Goal: Task Accomplishment & Management: Complete application form

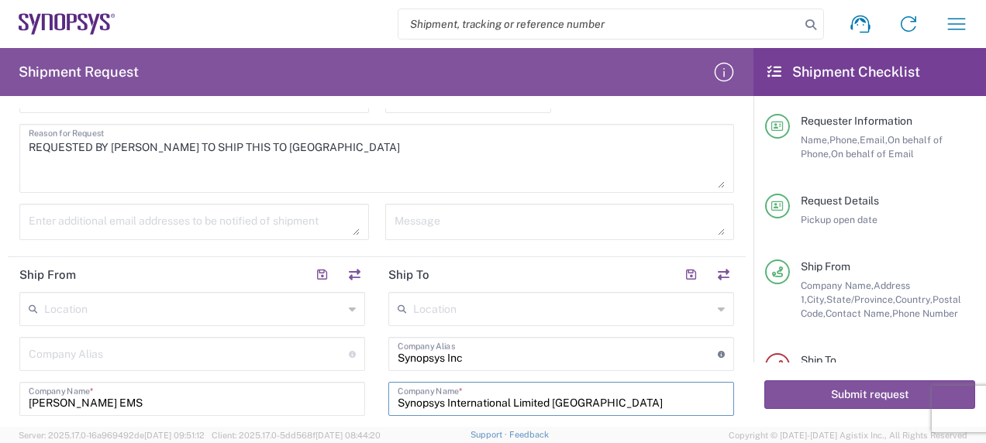
scroll to position [384, 0]
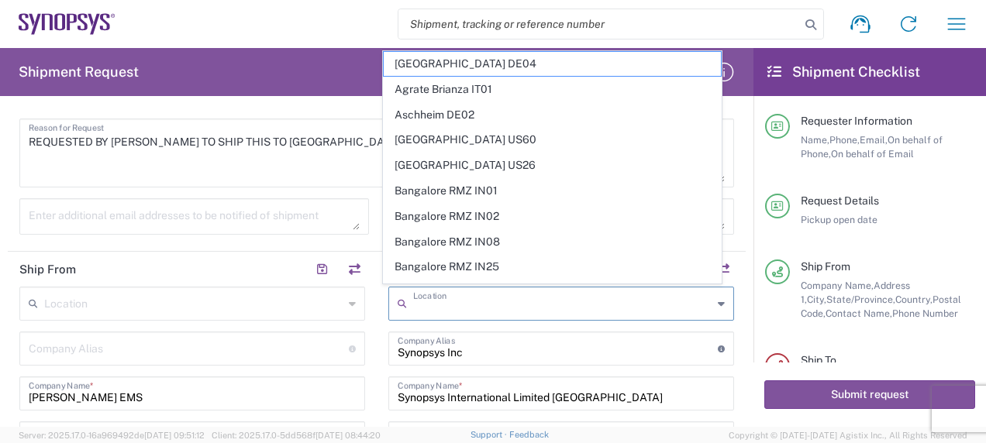
click at [434, 305] on input "text" at bounding box center [562, 302] width 299 height 27
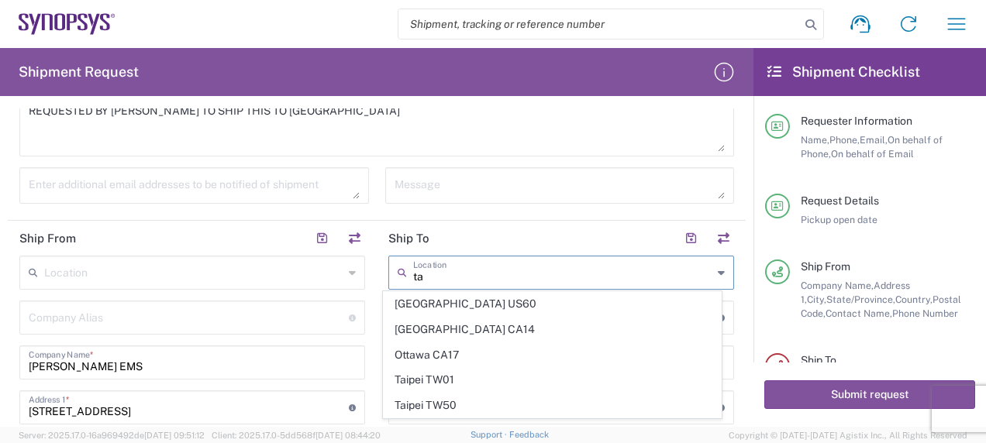
scroll to position [446, 0]
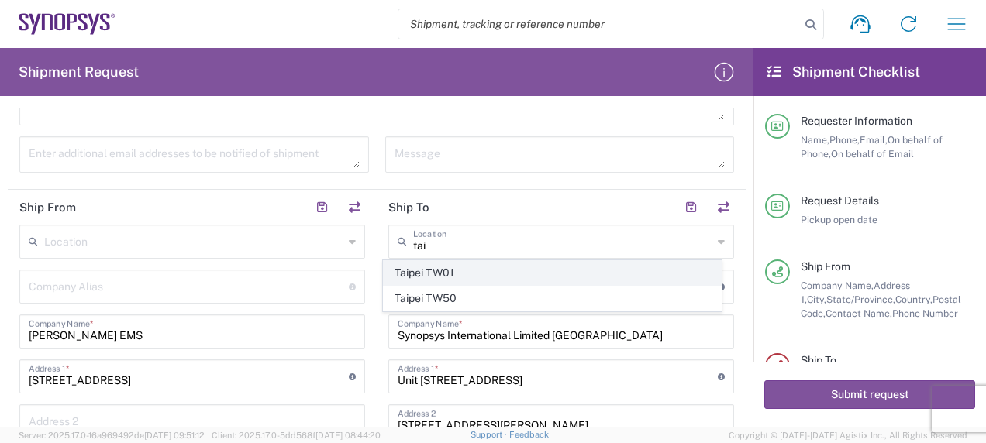
click at [463, 278] on span "Taipei TW01" at bounding box center [552, 273] width 336 height 24
type input "Taipei TW01"
type input "Synopsys [GEOGRAPHIC_DATA]"
type input "Rm3108 [STREET_ADDRESS]"
type input "[GEOGRAPHIC_DATA]"
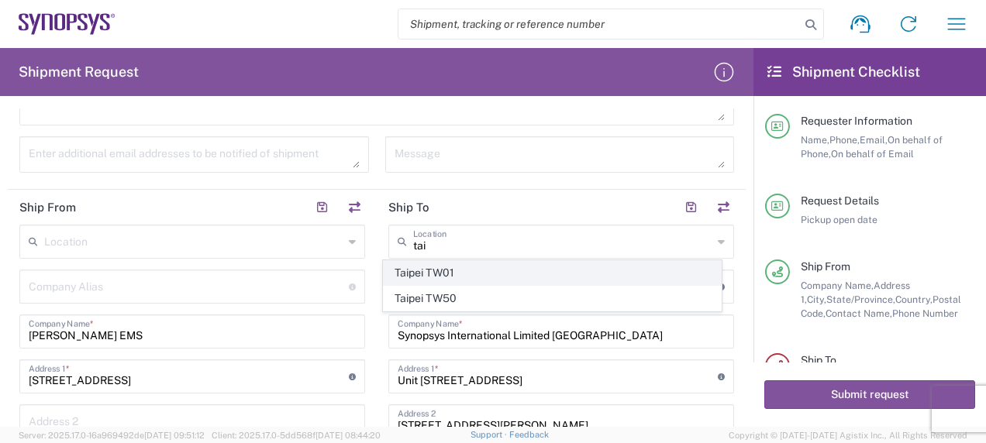
type input "[GEOGRAPHIC_DATA]"
type input "110"
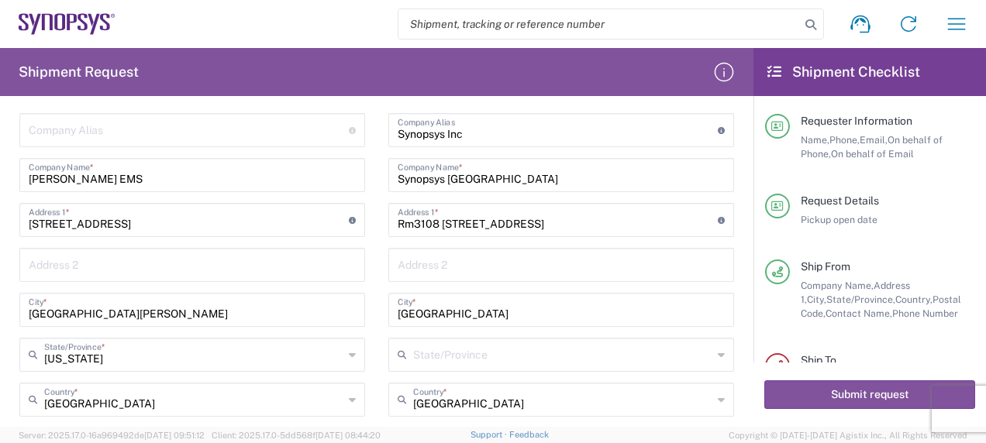
scroll to position [601, 0]
click at [448, 316] on input "[GEOGRAPHIC_DATA]" at bounding box center [561, 309] width 327 height 27
type input "Taipe"
type input "T"
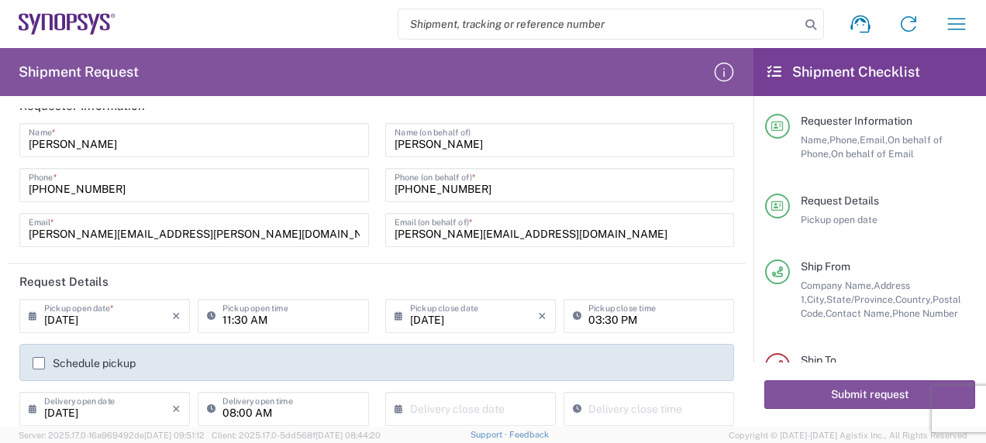
scroll to position [0, 0]
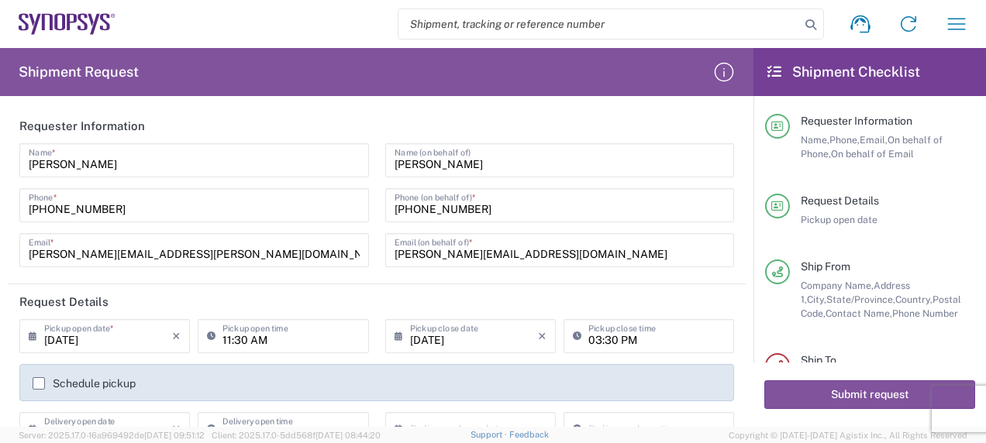
type input "[GEOGRAPHIC_DATA]"
drag, startPoint x: 480, startPoint y: 212, endPoint x: 363, endPoint y: 214, distance: 117.0
click at [363, 214] on div "[PERSON_NAME] Name * [PHONE_NUMBER] Phone * [PERSON_NAME][EMAIL_ADDRESS][PERSON…" at bounding box center [377, 210] width 731 height 135
paste input "886.2.2345.3020 ext 52937"
type input "+886.2.2345.3020 ext 52937"
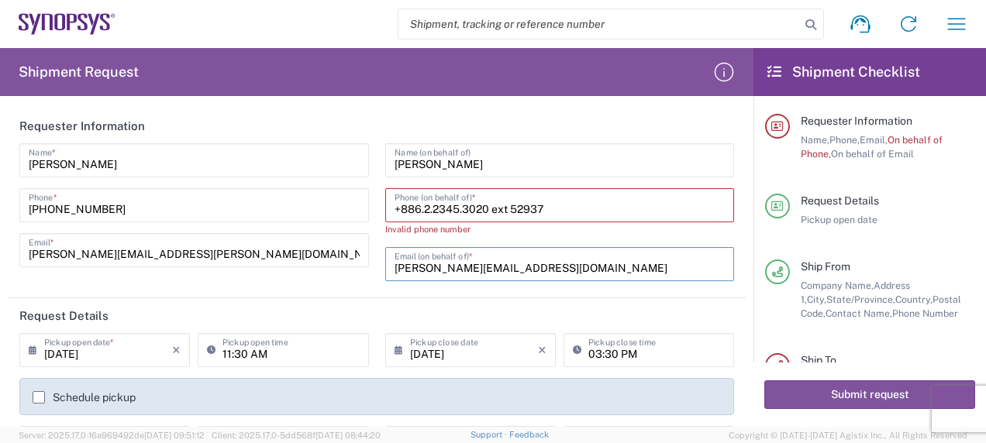
drag, startPoint x: 501, startPoint y: 270, endPoint x: 351, endPoint y: 249, distance: 151.0
click at [356, 266] on div "[PERSON_NAME] Name * [PHONE_NUMBER] Phone * [PERSON_NAME][EMAIL_ADDRESS][PERSON…" at bounding box center [377, 217] width 731 height 149
paste input "[PERSON_NAME]"
type input "[PERSON_NAME][EMAIL_ADDRESS][DOMAIN_NAME]"
click at [547, 208] on input "+886.2.2345.3020 ext 52937" at bounding box center [559, 204] width 331 height 27
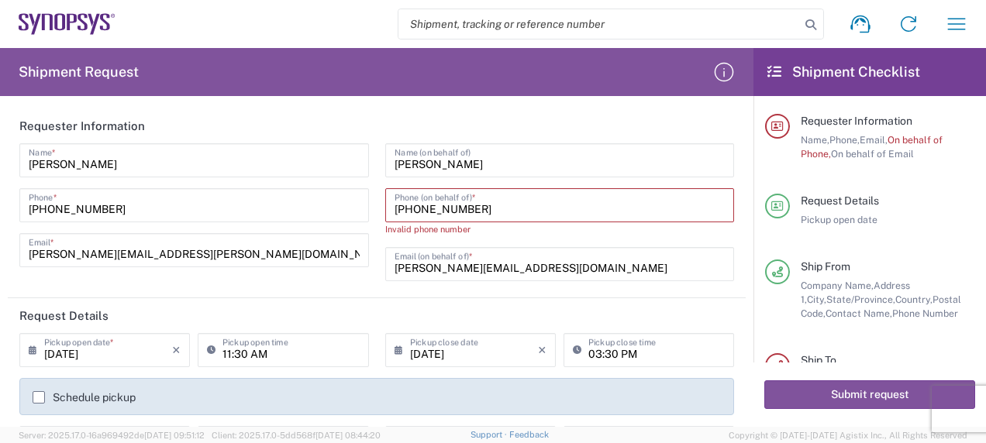
type input "[PHONE_NUMBER]"
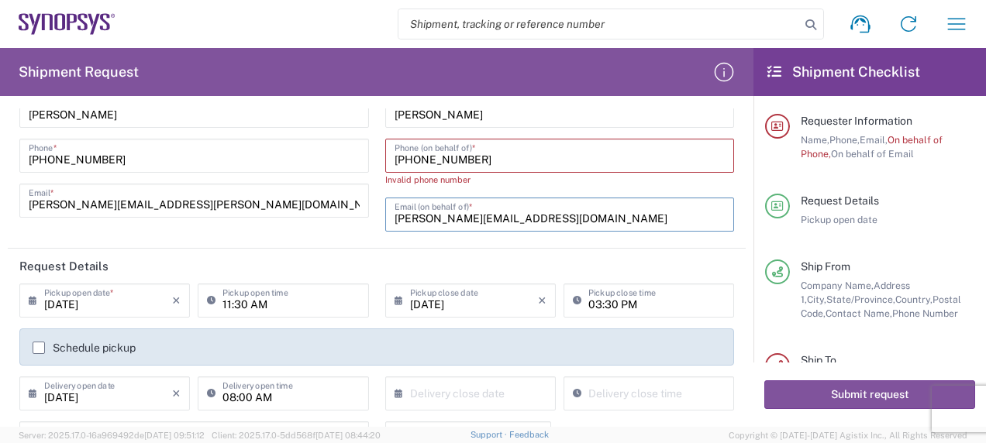
scroll to position [51, 0]
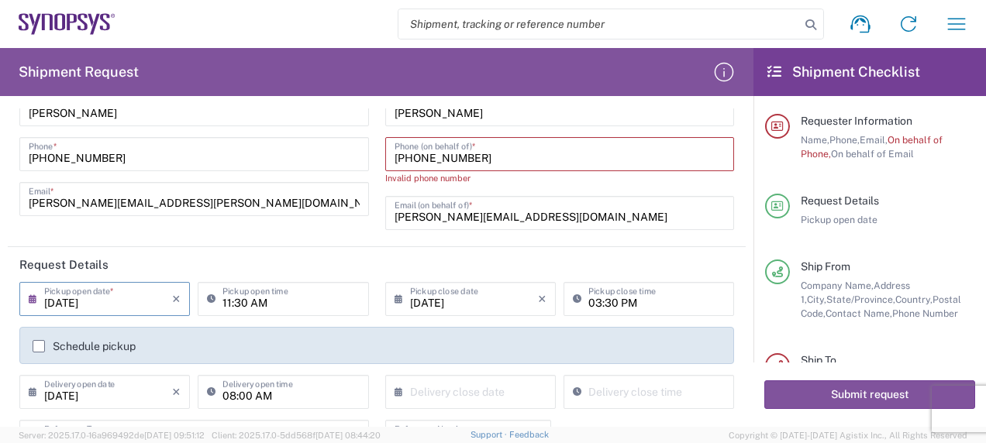
click at [63, 299] on input "[DATE]" at bounding box center [108, 297] width 128 height 27
type input "[DATE]"
click at [240, 301] on input "11:30 AM" at bounding box center [290, 297] width 136 height 27
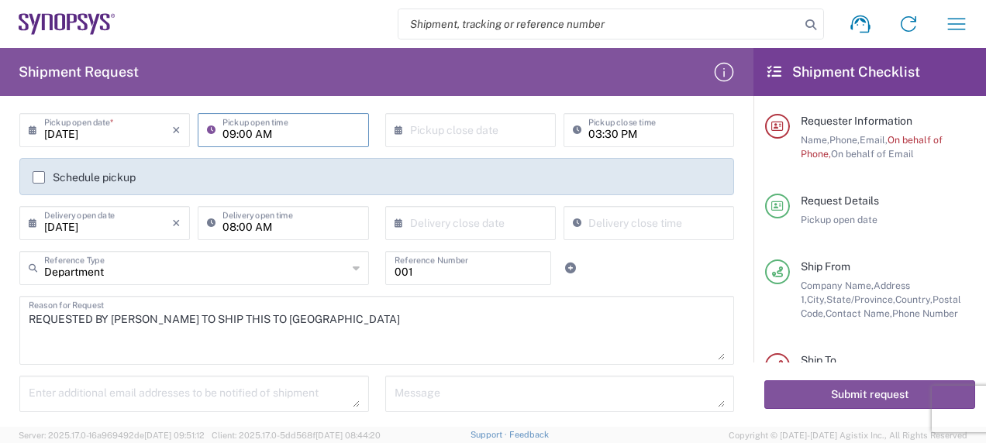
scroll to position [219, 0]
type input "09:00 AM"
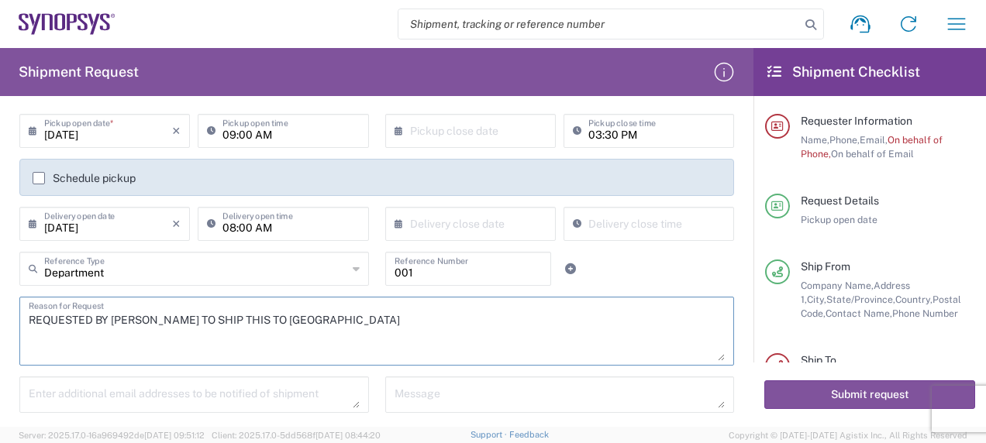
drag, startPoint x: 284, startPoint y: 325, endPoint x: 20, endPoint y: 322, distance: 264.3
click at [20, 322] on div "REQUESTED BY [PERSON_NAME] TO SHIP THIS TO [GEOGRAPHIC_DATA] Reason for Request" at bounding box center [376, 331] width 715 height 69
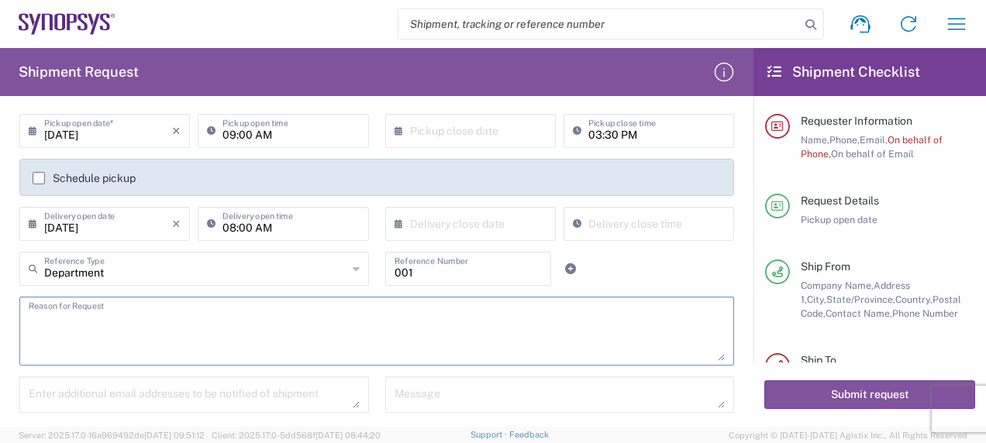
click at [190, 327] on textarea at bounding box center [377, 331] width 696 height 60
paste textarea "Synopsys Taiwan [DOMAIN_NAME] [STREET_ADDRESS]"
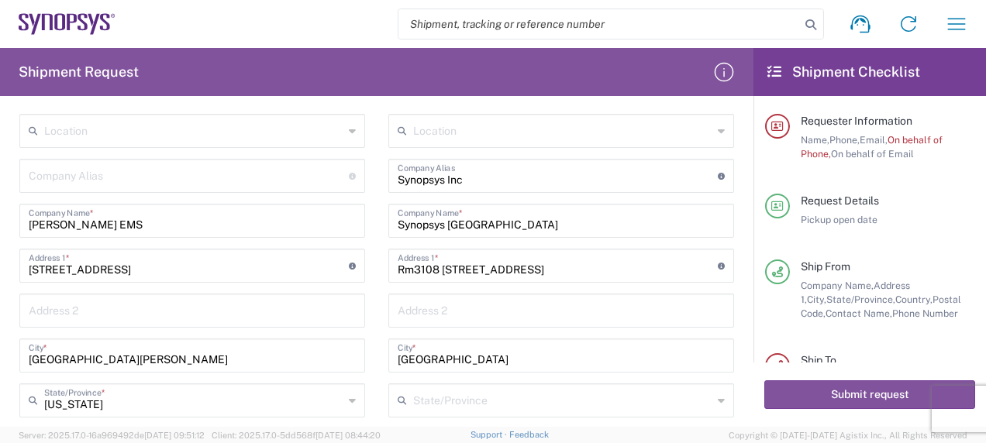
scroll to position [574, 0]
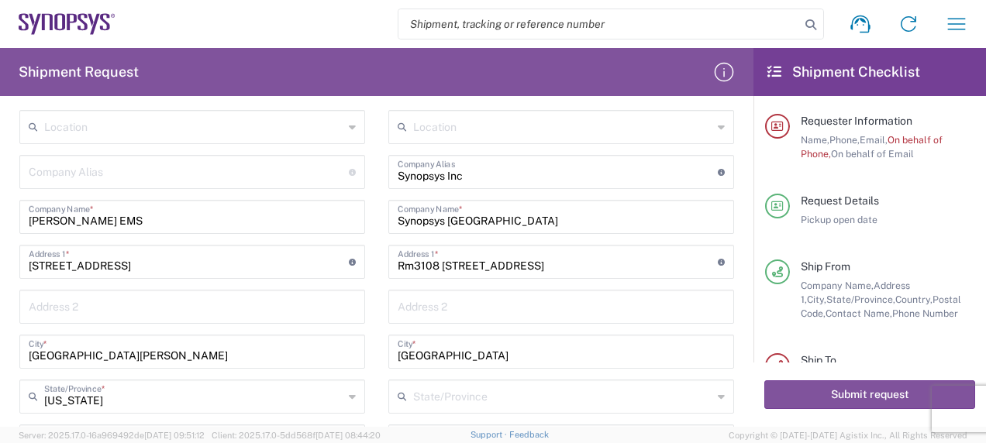
type textarea "Synopsys Taiwan [DOMAIN_NAME] [STREET_ADDRESS]"
click at [472, 346] on input "[GEOGRAPHIC_DATA]" at bounding box center [561, 350] width 327 height 27
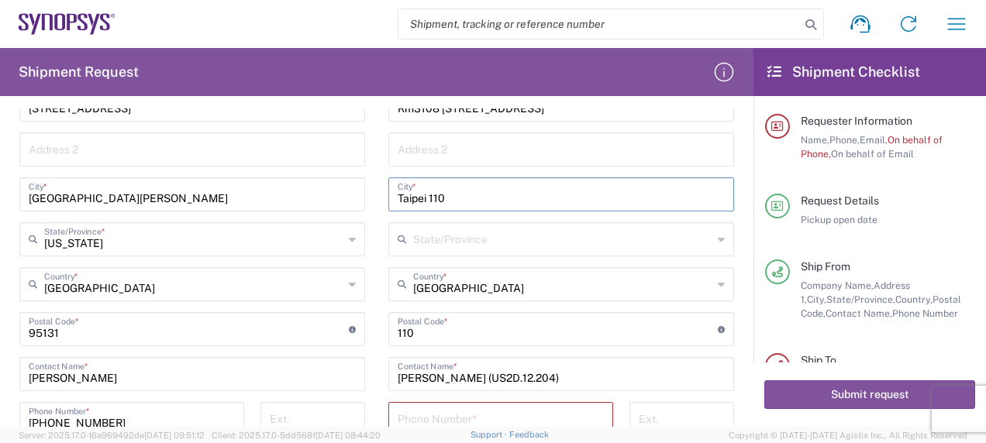
scroll to position [731, 0]
type input "Taipei 110"
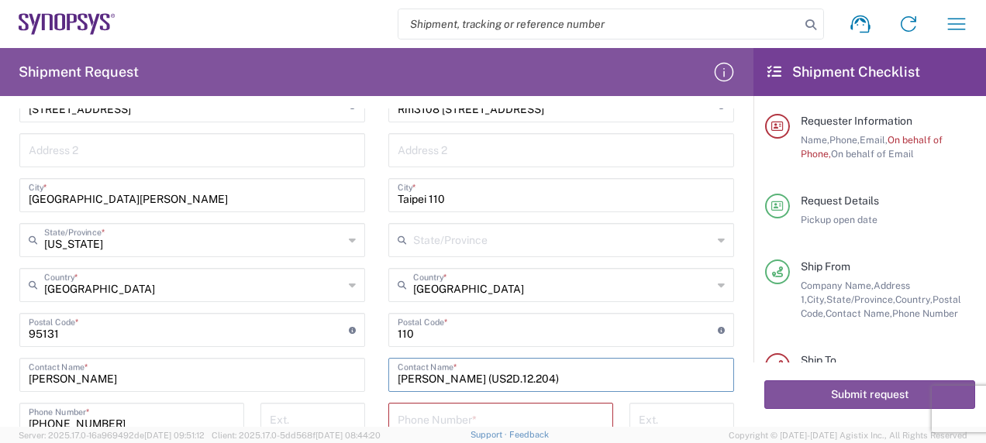
drag, startPoint x: 562, startPoint y: 377, endPoint x: 374, endPoint y: 378, distance: 188.3
click at [377, 378] on main "Location [GEOGRAPHIC_DATA] DE04 Agrate Brianza IT01 [GEOGRAPHIC_DATA] DE02 [GEO…" at bounding box center [561, 274] width 369 height 640
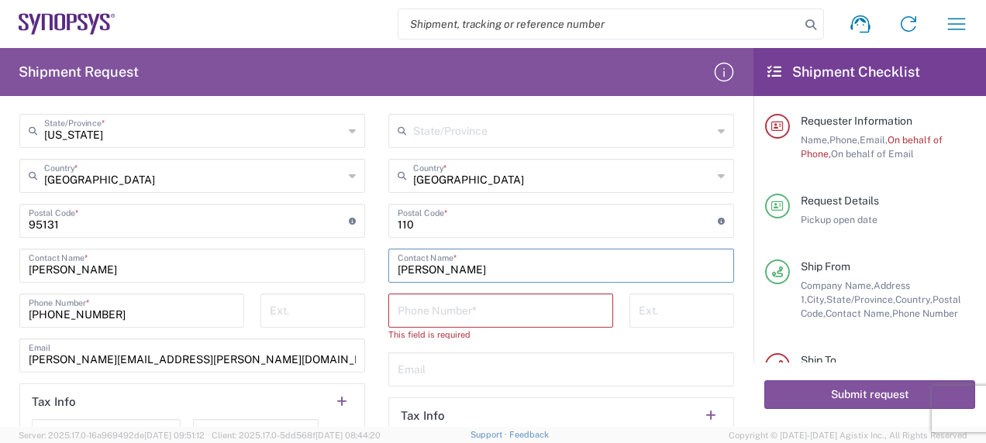
scroll to position [839, 0]
type input "[PERSON_NAME]"
click at [418, 319] on input "tel" at bounding box center [501, 310] width 206 height 27
paste input "Synopsys Taiwan [DOMAIN_NAME] [STREET_ADDRESS]"
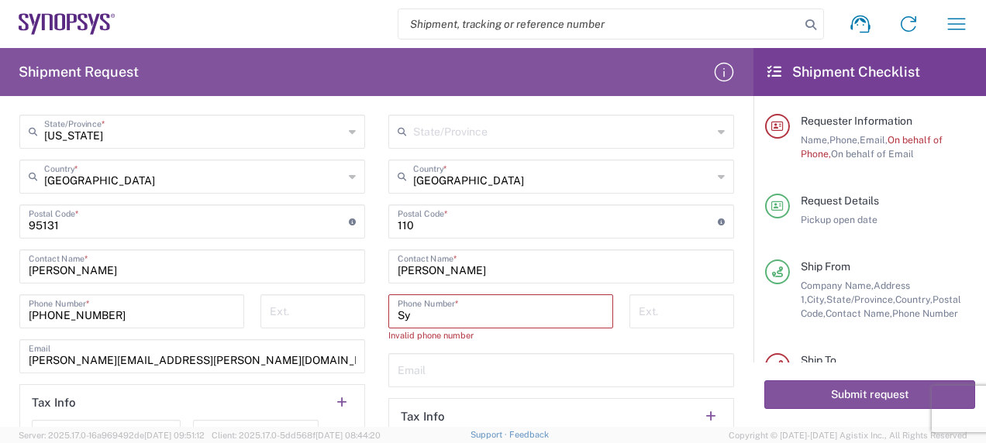
type input "S"
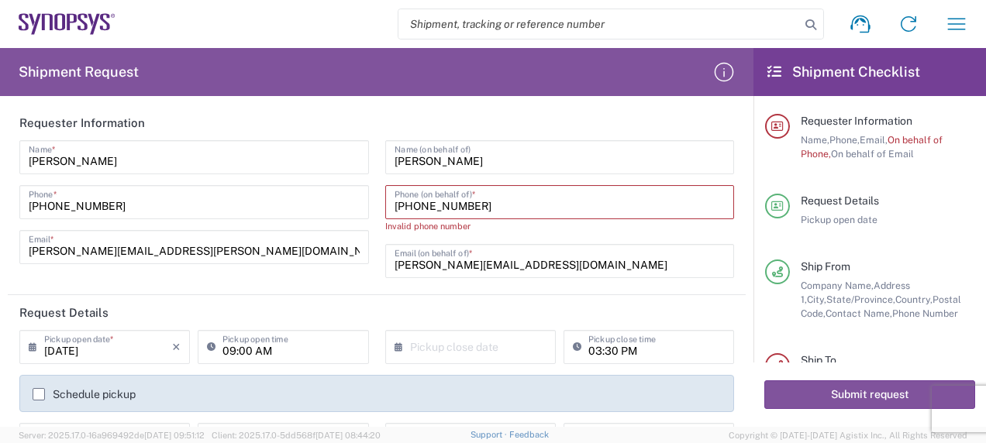
scroll to position [2, 0]
drag, startPoint x: 488, startPoint y: 208, endPoint x: 383, endPoint y: 208, distance: 105.4
click at [385, 208] on div "[PHONE_NUMBER] Phone (on behalf of) *" at bounding box center [560, 203] width 350 height 34
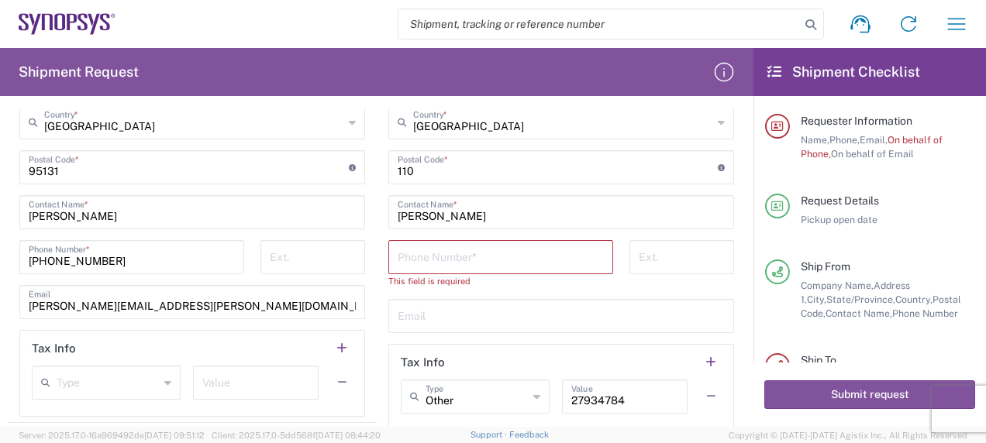
scroll to position [893, 0]
click at [436, 263] on input "tel" at bounding box center [501, 256] width 206 height 27
paste input "[PHONE_NUMBER]"
click at [398, 260] on input "[PHONE_NUMBER]" at bounding box center [501, 256] width 206 height 27
click at [459, 259] on input "[PHONE_NUMBER]" at bounding box center [501, 256] width 206 height 27
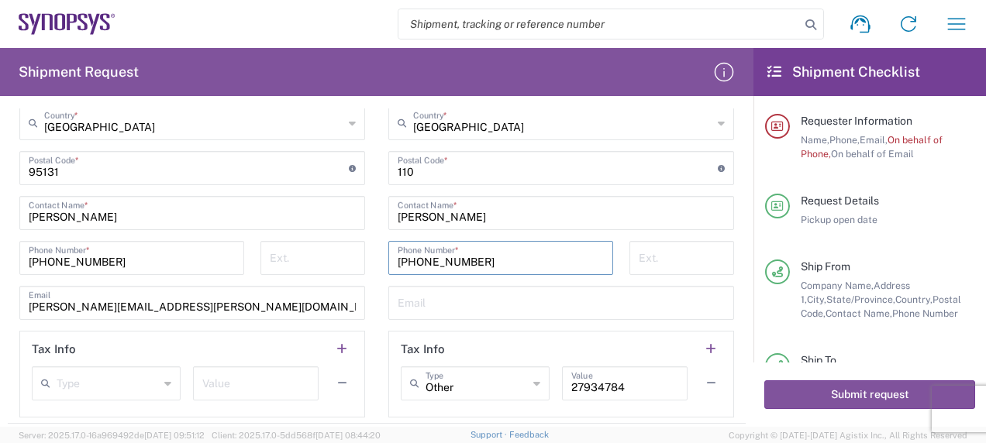
drag, startPoint x: 494, startPoint y: 260, endPoint x: 381, endPoint y: 262, distance: 112.4
click at [381, 262] on div "[PHONE_NUMBER] Phone Number *" at bounding box center [501, 263] width 241 height 45
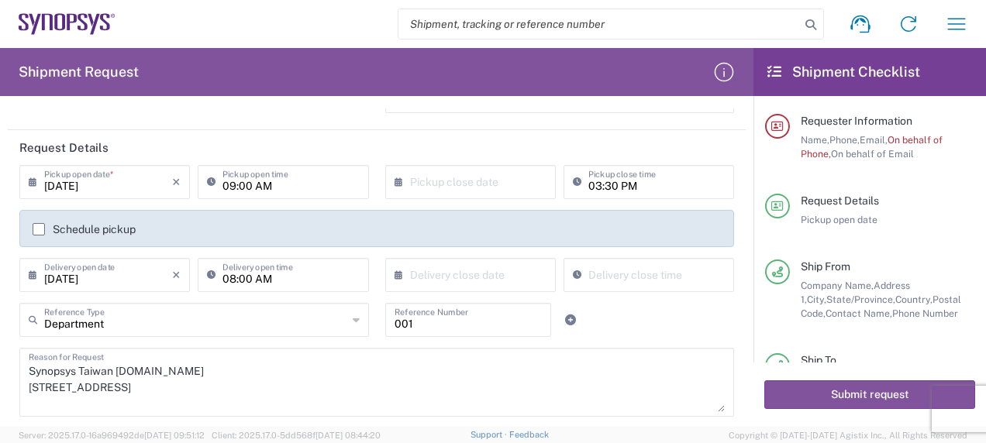
scroll to position [0, 0]
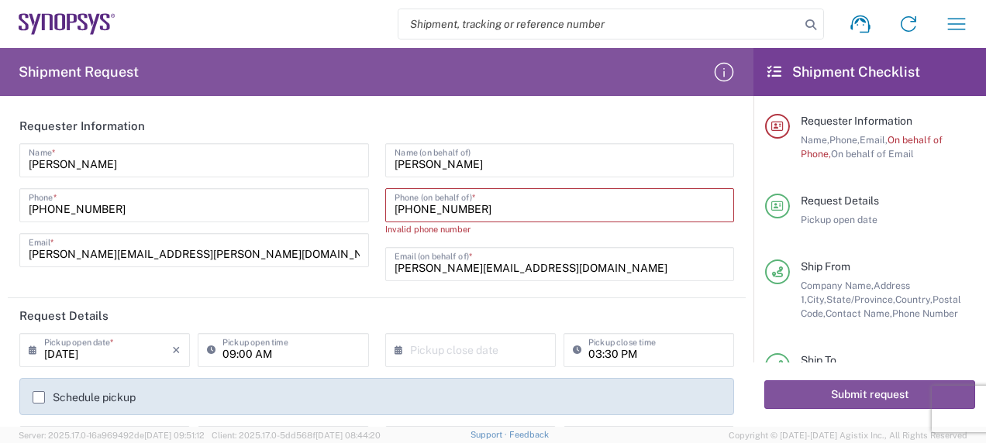
type input "[PHONE_NUMBER]"
drag, startPoint x: 493, startPoint y: 211, endPoint x: 369, endPoint y: 212, distance: 124.0
click at [369, 212] on div "[PERSON_NAME] Name * [PHONE_NUMBER] Phone * [PERSON_NAME][EMAIL_ADDRESS][PERSON…" at bounding box center [377, 217] width 731 height 149
paste input "22345"
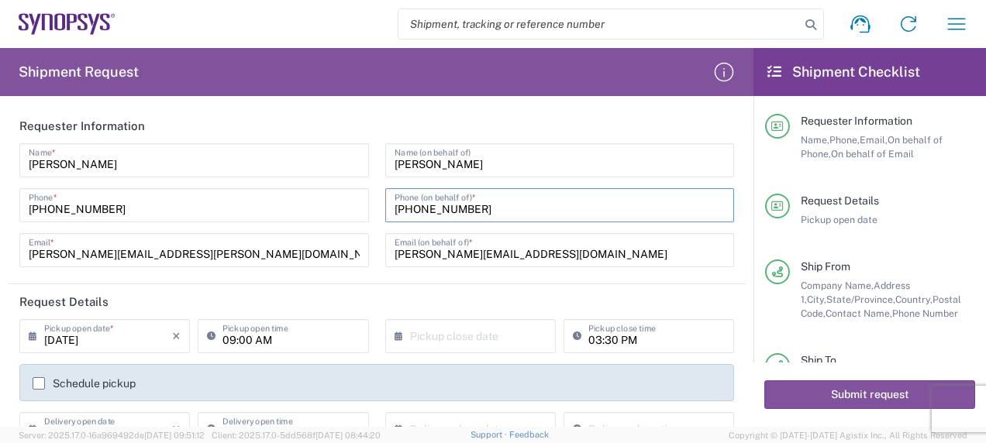
type input "[PHONE_NUMBER]"
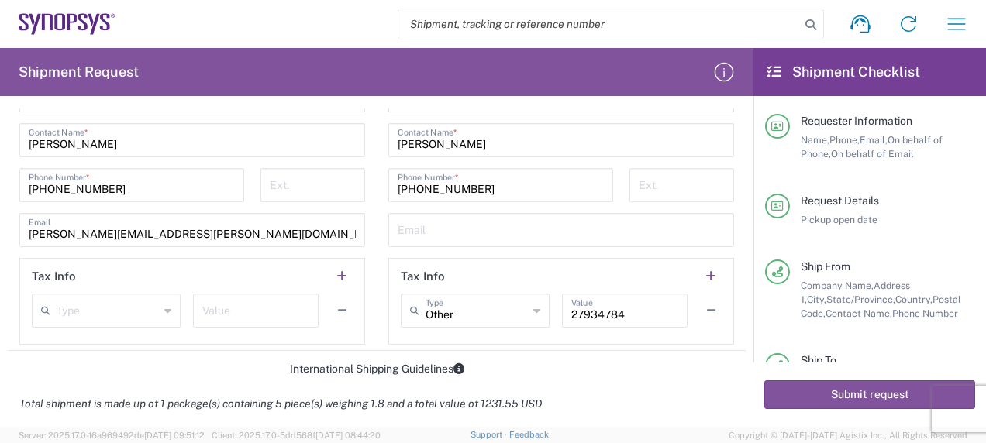
scroll to position [970, 0]
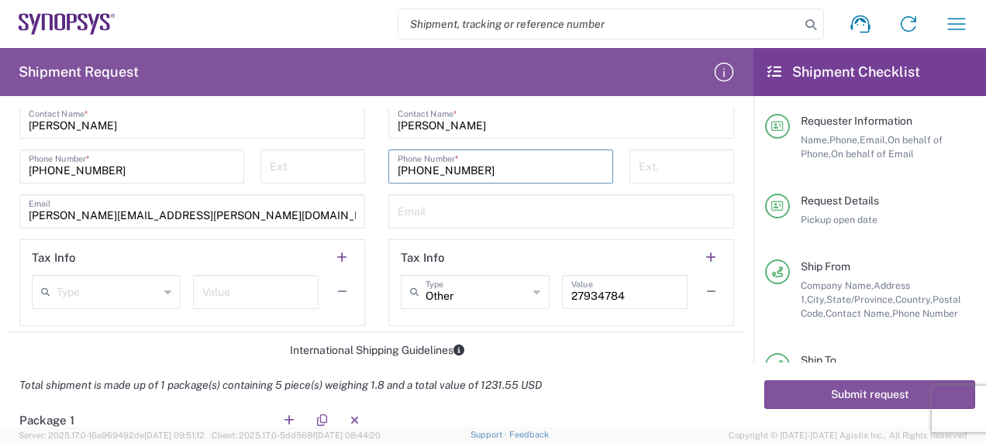
drag, startPoint x: 511, startPoint y: 348, endPoint x: 494, endPoint y: 173, distance: 176.0
click at [494, 173] on input "[PHONE_NUMBER]" at bounding box center [501, 165] width 206 height 27
click at [640, 165] on input "tel" at bounding box center [682, 165] width 86 height 27
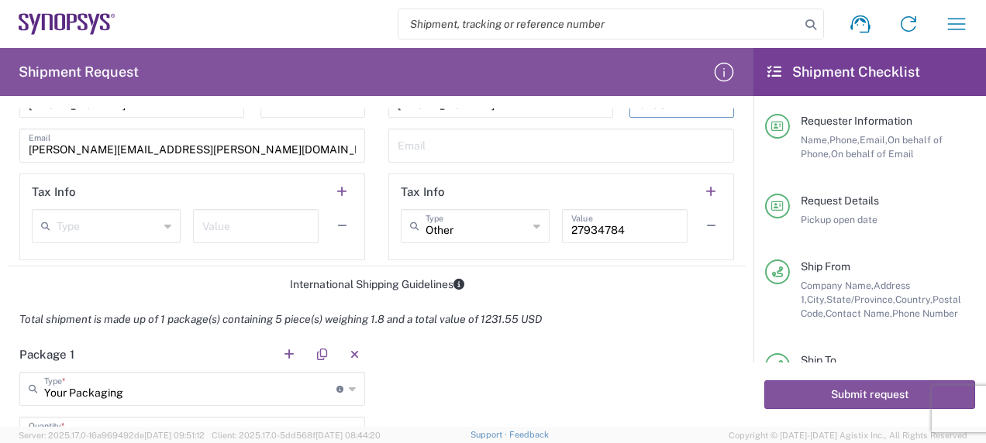
scroll to position [1035, 0]
type input "52937"
click at [626, 230] on input "27934784" at bounding box center [624, 225] width 107 height 27
click at [632, 287] on div "International Shipping Guidelines" at bounding box center [377, 285] width 738 height 14
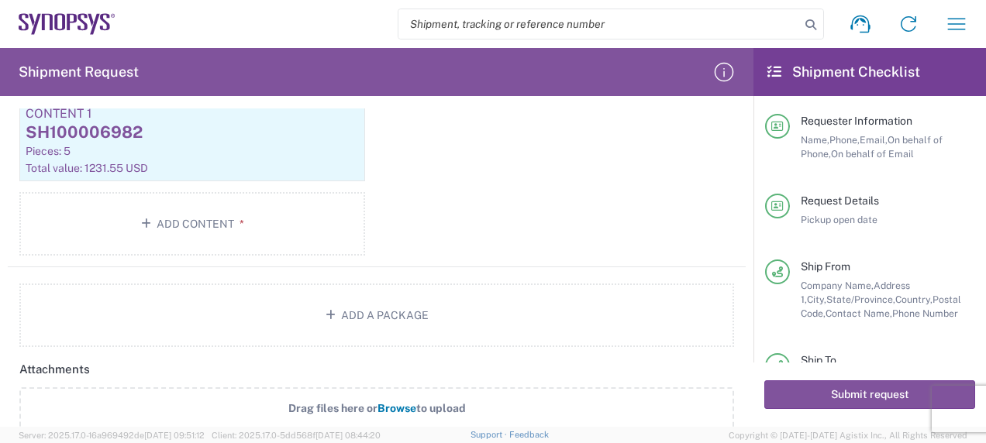
scroll to position [1492, 0]
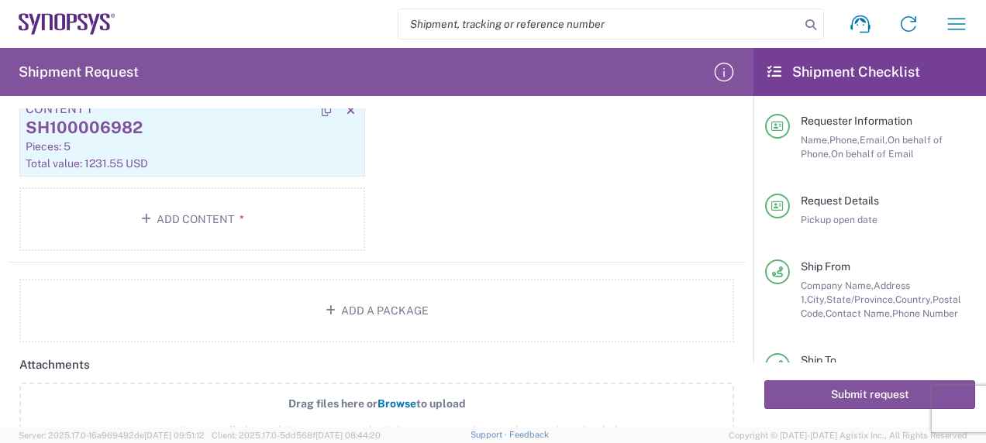
click at [123, 122] on div "SH100006982" at bounding box center [192, 127] width 333 height 23
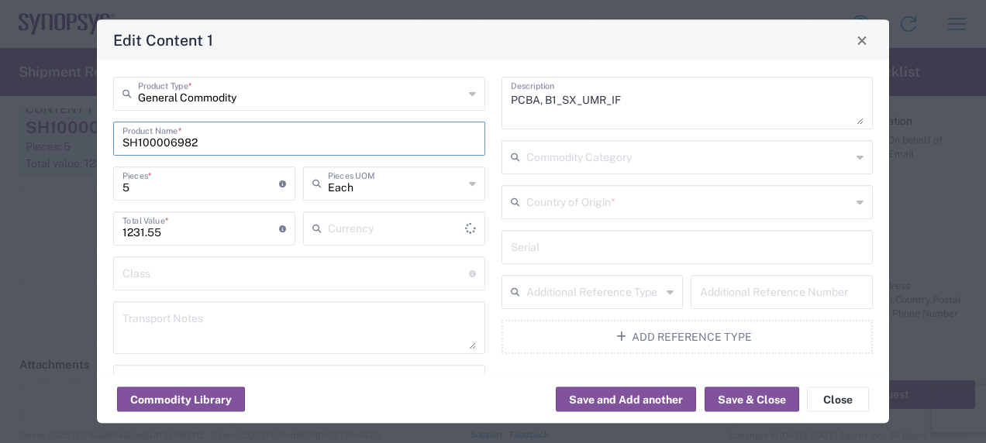
type input "US Dollar"
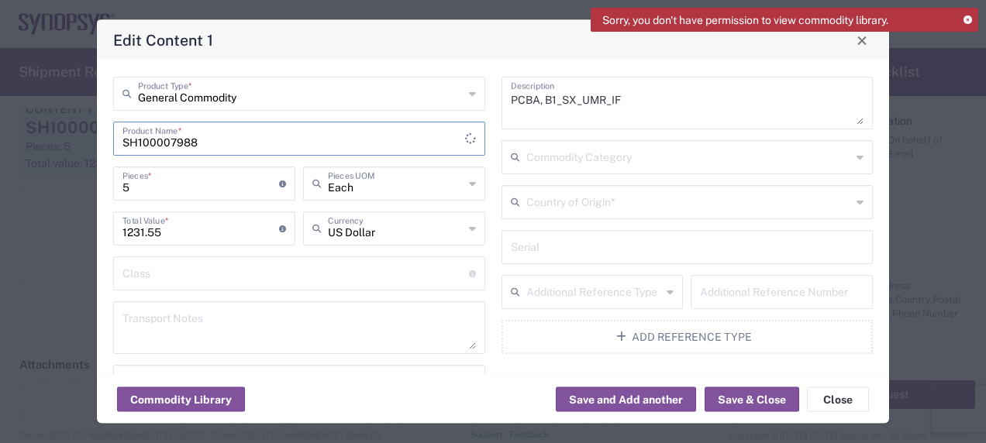
type input "SH100007988"
click at [177, 232] on input "1231.55" at bounding box center [200, 227] width 157 height 27
type input "1"
type input "1500"
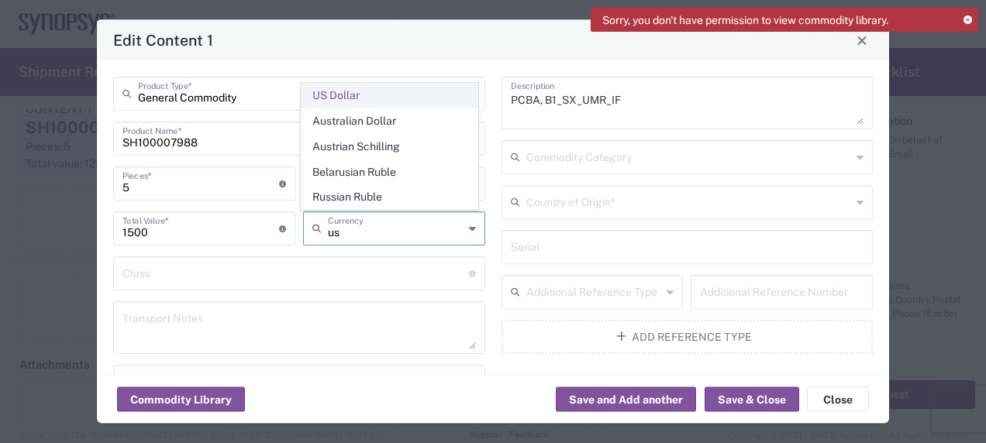
type input "us"
click at [332, 98] on span "US Dollar" at bounding box center [389, 96] width 176 height 24
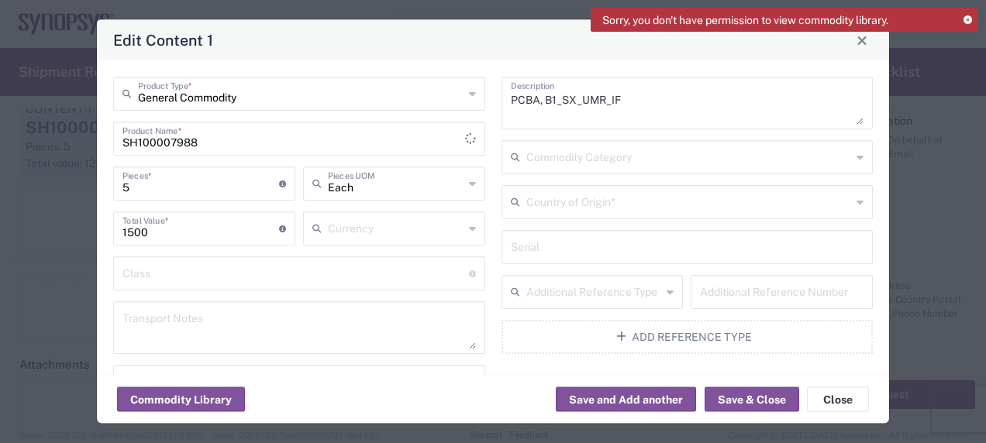
click at [319, 136] on input "SH100007988" at bounding box center [293, 137] width 343 height 27
drag, startPoint x: 622, startPoint y: 101, endPoint x: 468, endPoint y: 107, distance: 153.6
click at [468, 107] on div "General Commodity Product Type * SH100007988 Product Name * 5 Pieces * Number o…" at bounding box center [493, 324] width 776 height 494
type textarea "Cable programmer PCBA"
click at [467, 395] on div "Commodity Library Save and Add another Save & Close Close" at bounding box center [493, 399] width 792 height 49
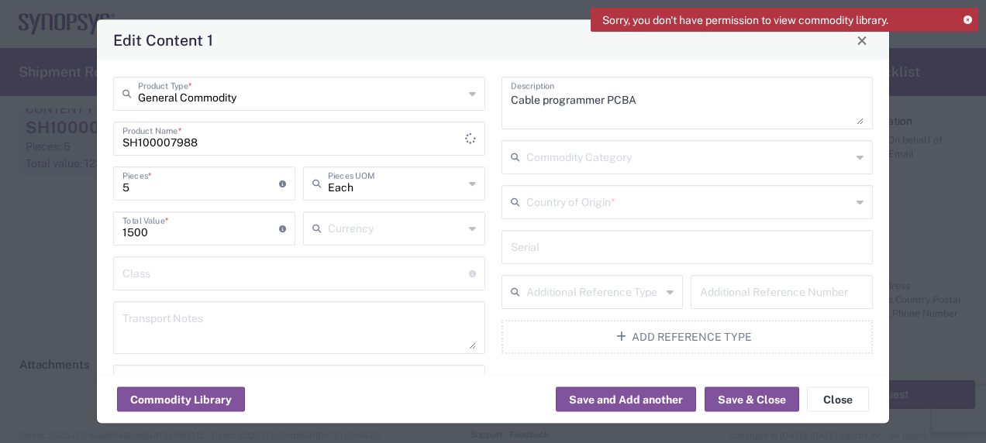
click at [469, 229] on icon at bounding box center [472, 228] width 7 height 25
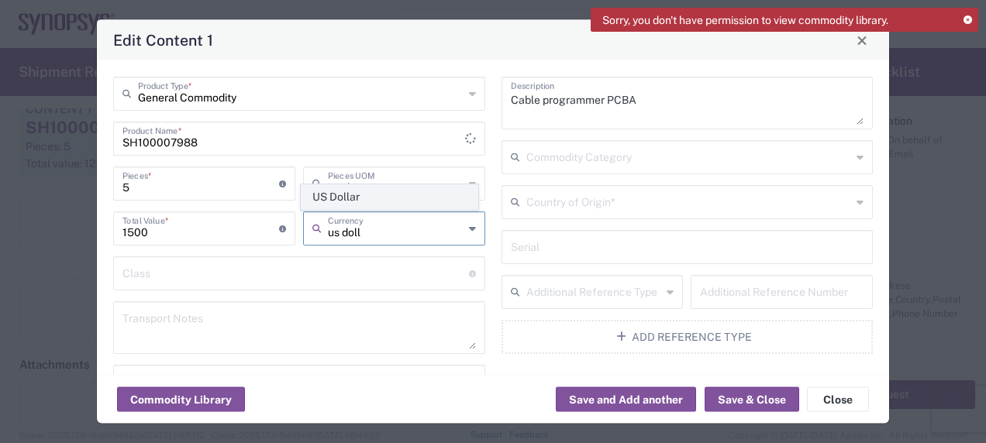
click at [350, 195] on span "US Dollar" at bounding box center [389, 197] width 176 height 24
type input "US Dollar"
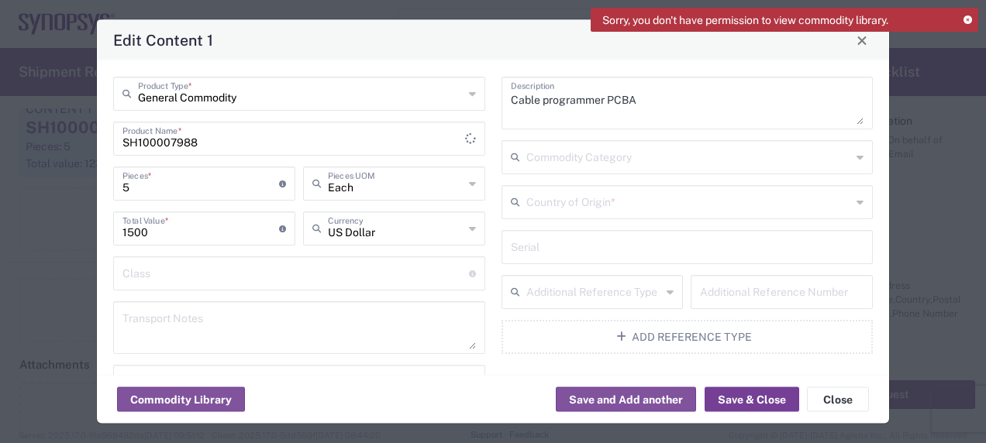
click at [742, 401] on button "Save & Close" at bounding box center [751, 399] width 95 height 25
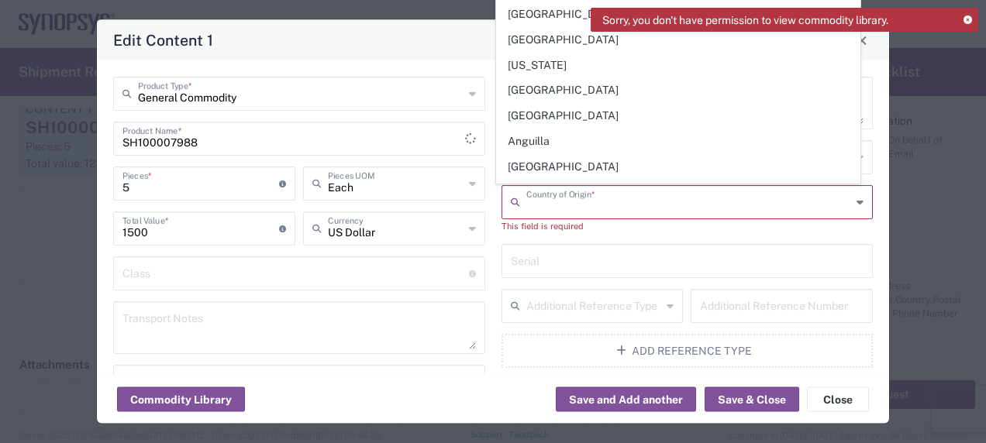
click at [822, 206] on input "text" at bounding box center [688, 201] width 325 height 27
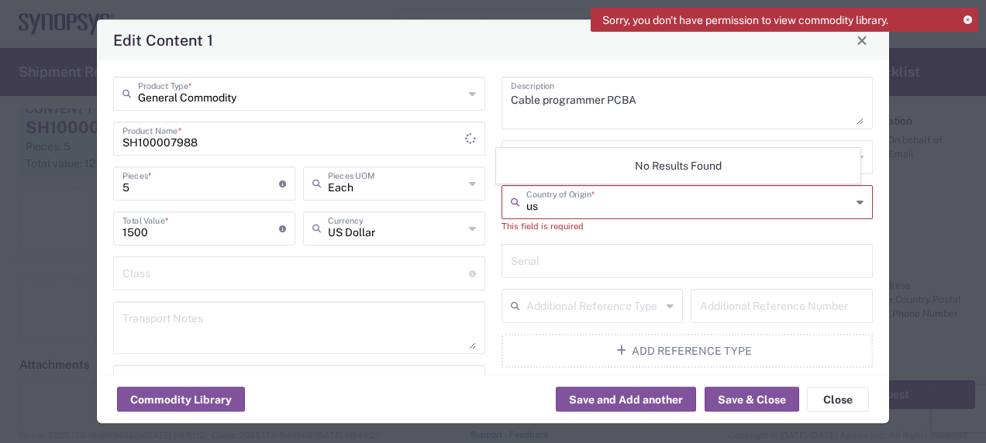
type input "u"
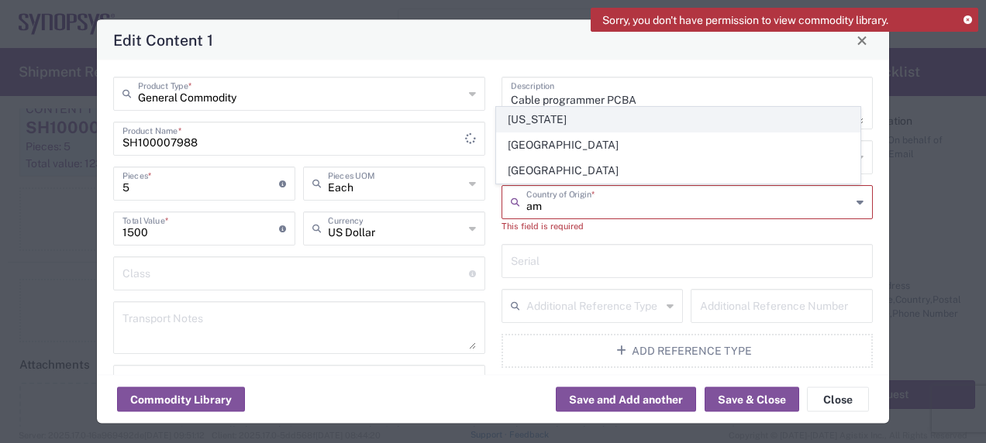
type input "a"
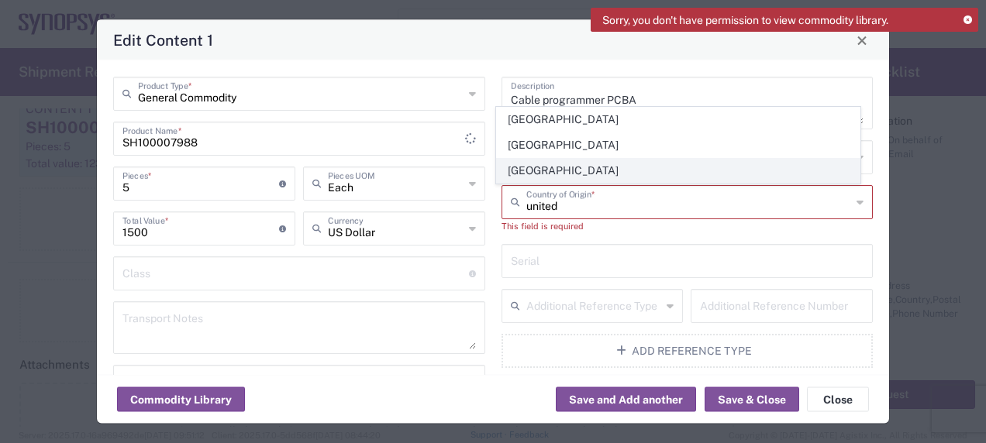
click at [539, 171] on span "[GEOGRAPHIC_DATA]" at bounding box center [678, 171] width 363 height 24
type input "[GEOGRAPHIC_DATA]"
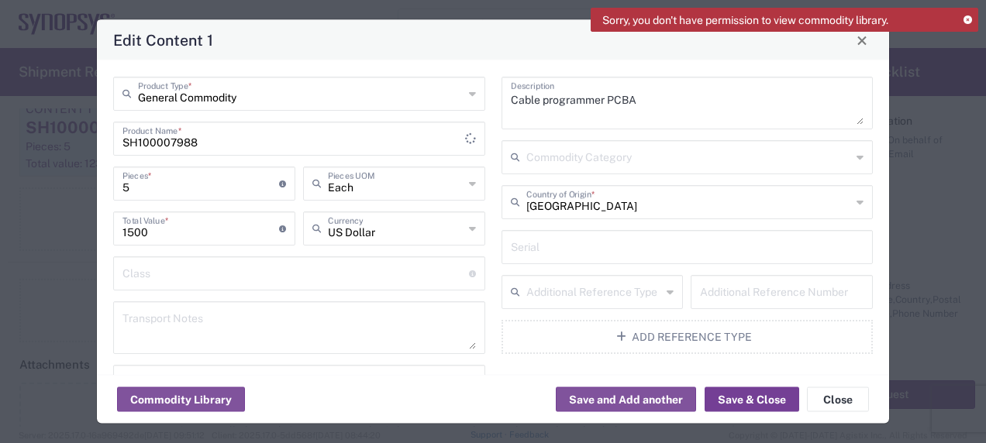
click at [735, 398] on button "Save & Close" at bounding box center [751, 399] width 95 height 25
click at [749, 396] on button "Save & Close" at bounding box center [751, 399] width 95 height 25
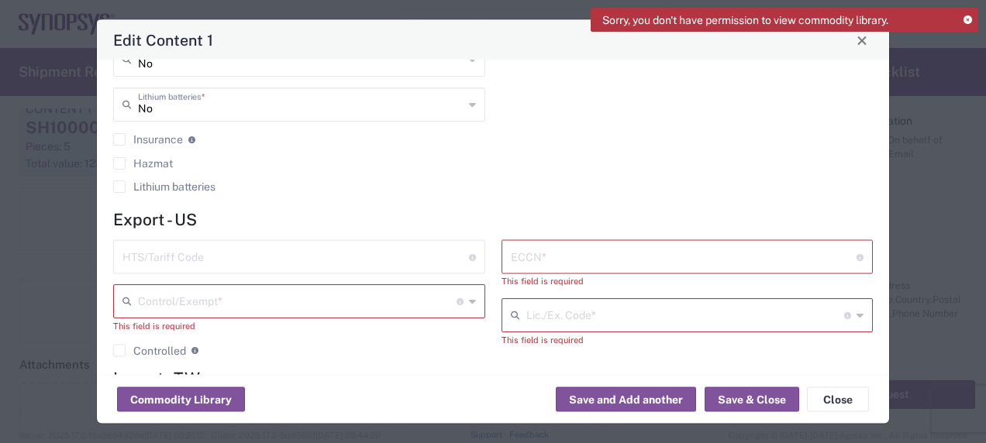
scroll to position [474, 0]
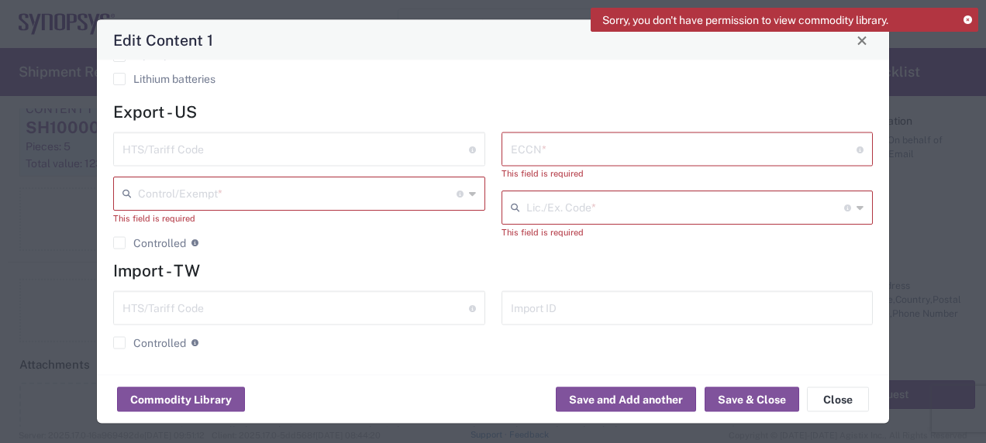
click at [327, 192] on input "text" at bounding box center [297, 193] width 319 height 27
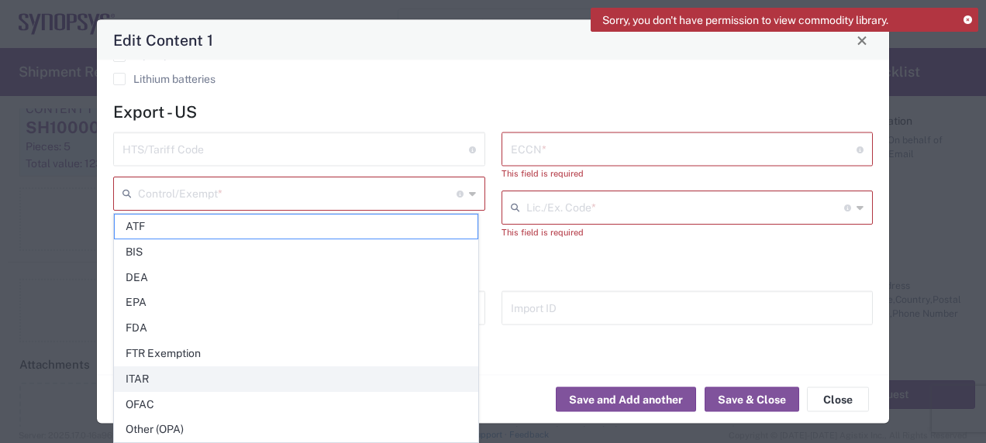
click at [153, 375] on span "ITAR" at bounding box center [296, 379] width 363 height 24
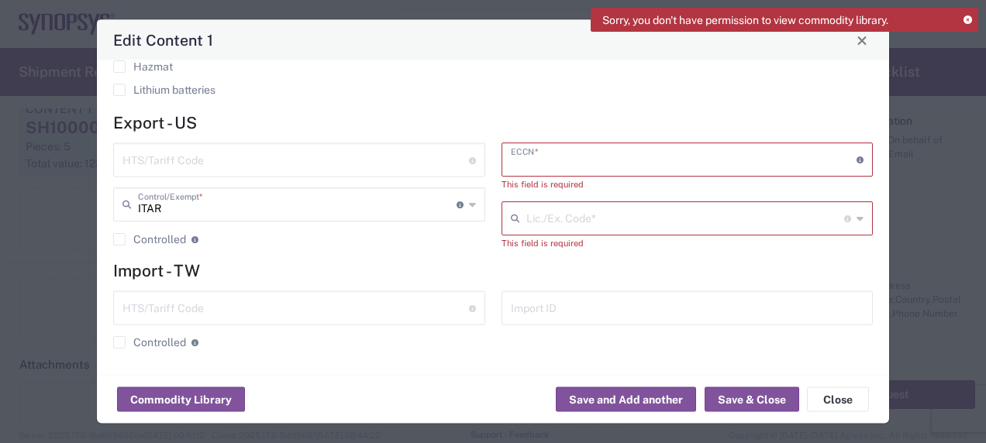
click at [515, 157] on input "text" at bounding box center [684, 159] width 346 height 27
click at [808, 158] on input "text" at bounding box center [684, 159] width 346 height 27
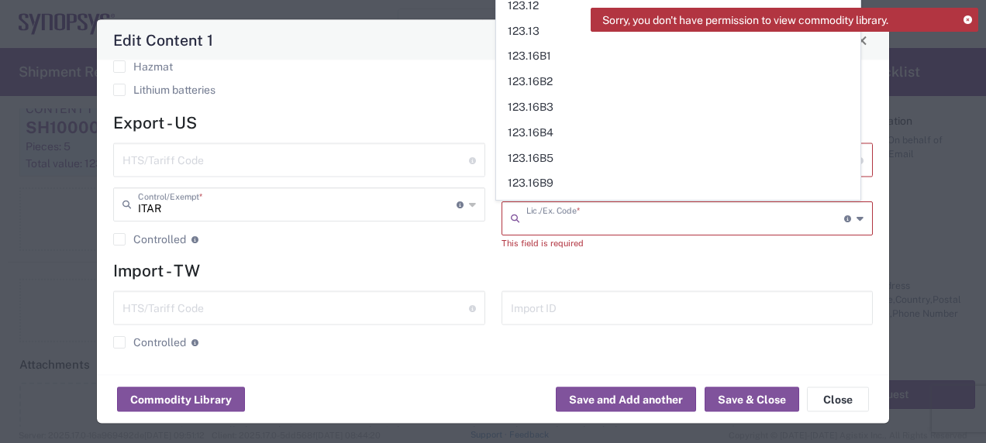
click at [657, 217] on input "text" at bounding box center [685, 218] width 319 height 27
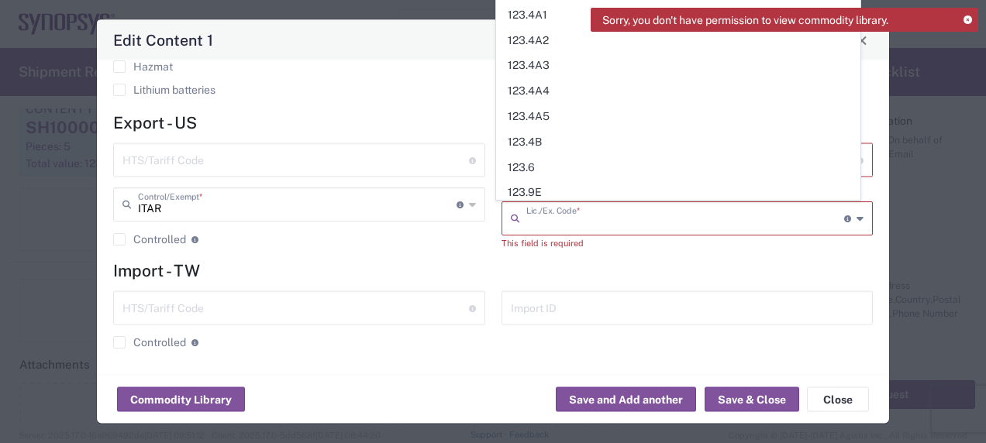
scroll to position [591, 0]
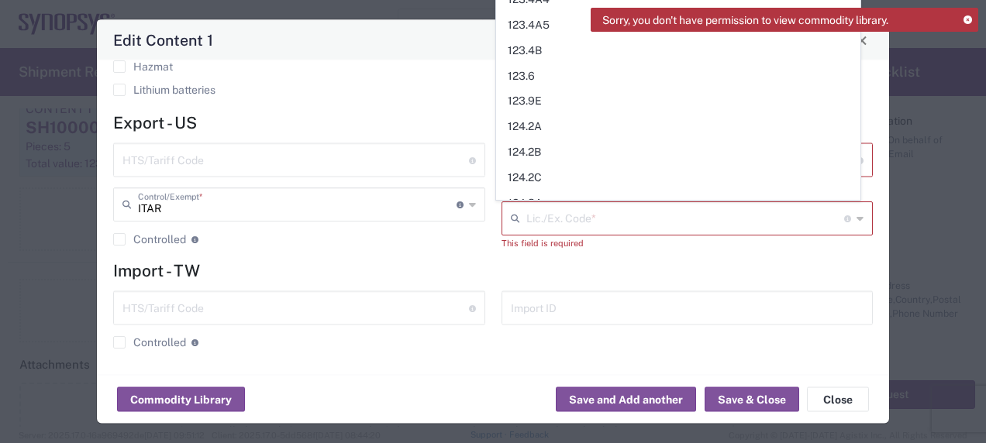
click at [544, 270] on h4 "Import - TW" at bounding box center [492, 270] width 759 height 19
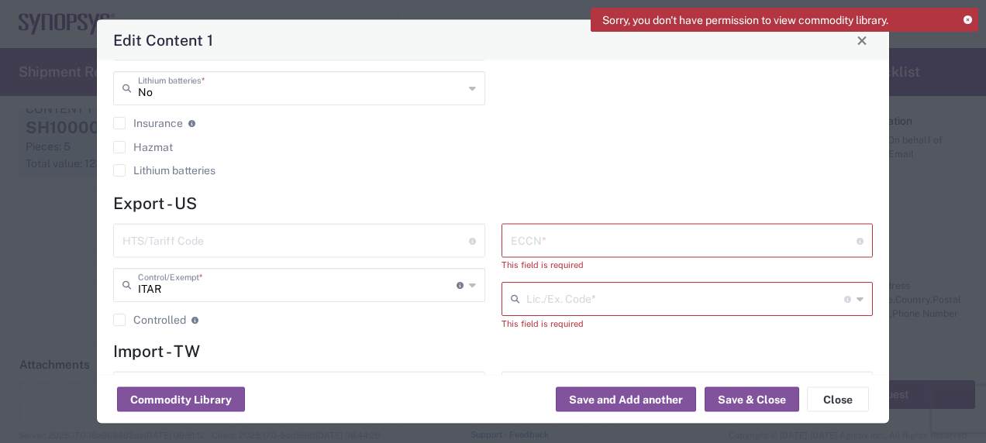
scroll to position [463, 0]
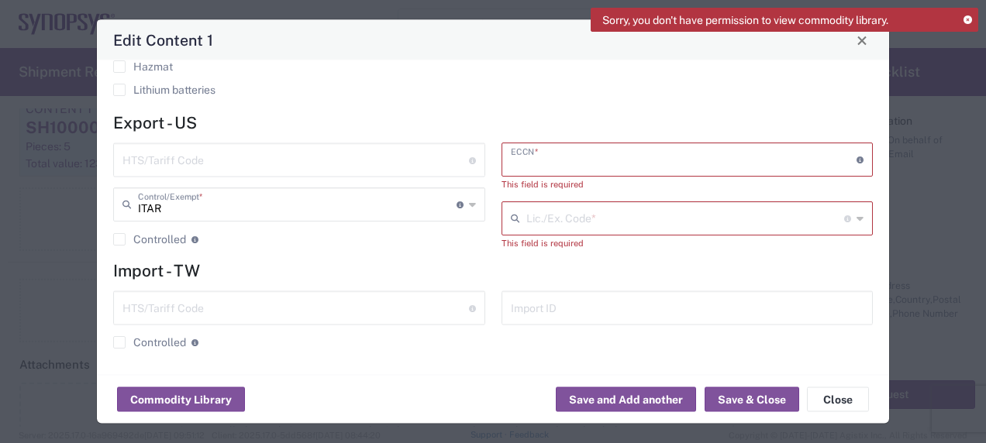
click at [554, 163] on input "text" at bounding box center [684, 159] width 346 height 27
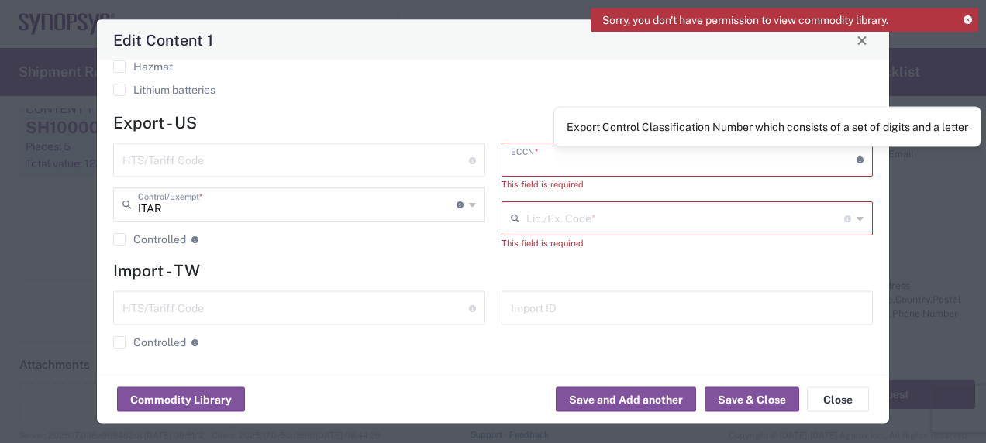
click at [856, 157] on icon at bounding box center [859, 160] width 7 height 7
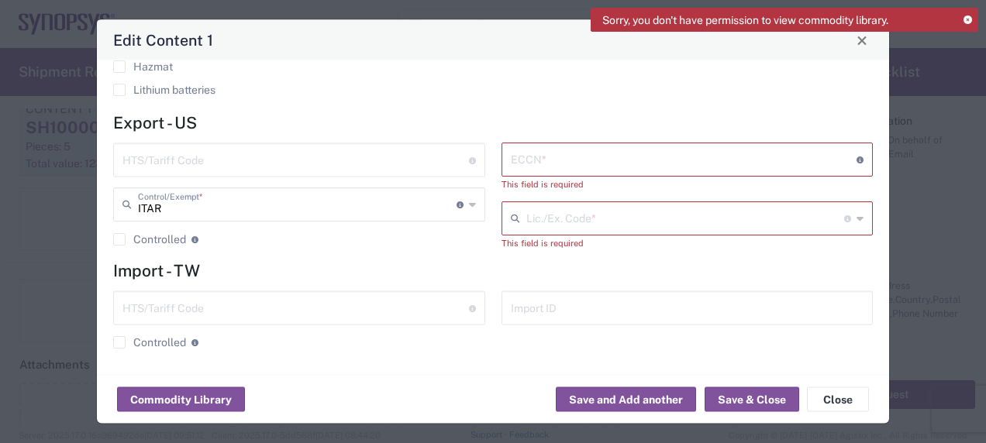
click at [856, 157] on icon at bounding box center [859, 160] width 7 height 7
click at [532, 157] on input "text" at bounding box center [684, 159] width 346 height 27
click at [469, 205] on icon at bounding box center [472, 205] width 7 height 25
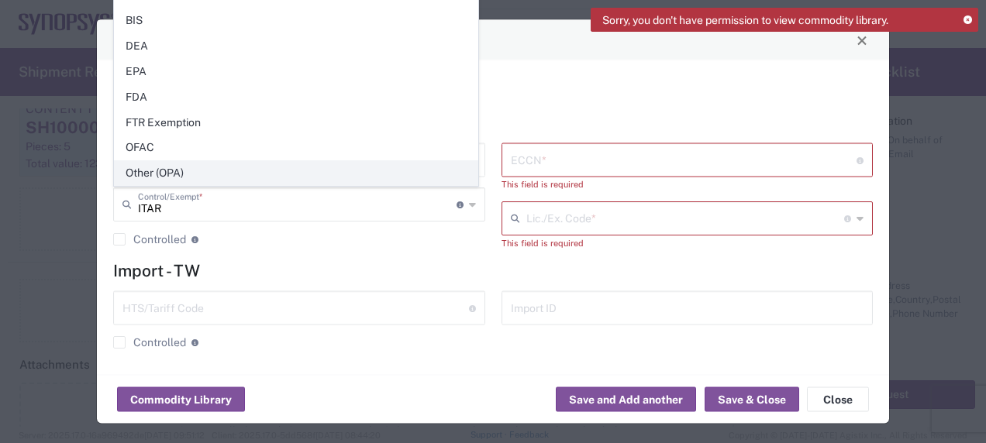
click at [401, 170] on span "Other (OPA)" at bounding box center [296, 173] width 363 height 24
type input "Other (OPA)"
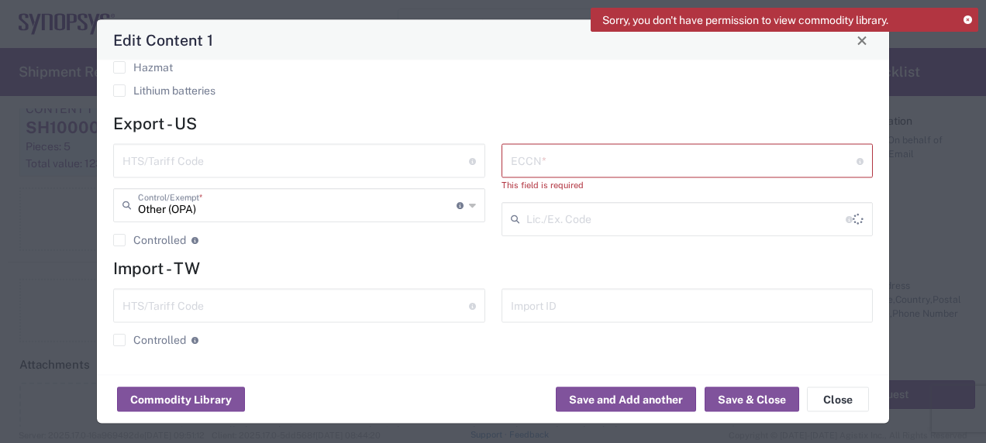
scroll to position [460, 0]
click at [556, 166] on input "text" at bounding box center [684, 162] width 346 height 27
click at [339, 161] on input "text" at bounding box center [295, 162] width 346 height 27
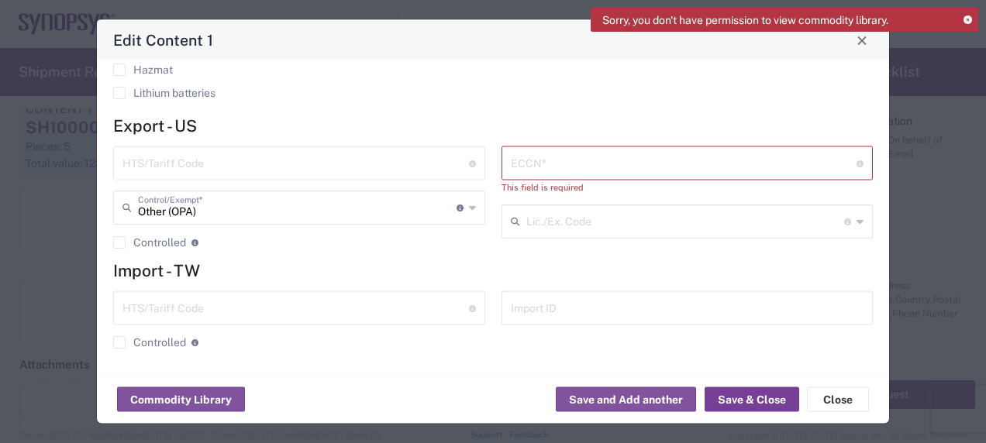
click at [740, 403] on button "Save & Close" at bounding box center [751, 399] width 95 height 25
click at [147, 398] on button "Commodity Library" at bounding box center [181, 399] width 128 height 25
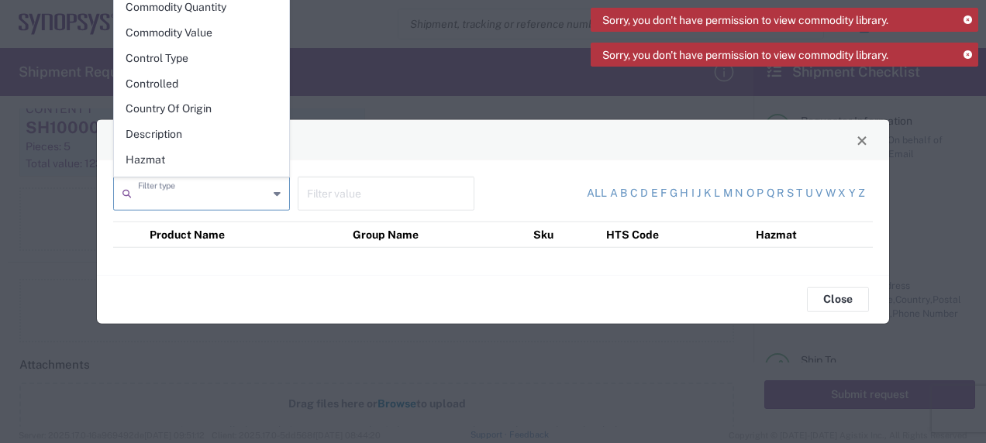
click at [219, 192] on input "text" at bounding box center [203, 192] width 130 height 27
click at [164, 130] on span "Description" at bounding box center [202, 134] width 174 height 24
type input "Description"
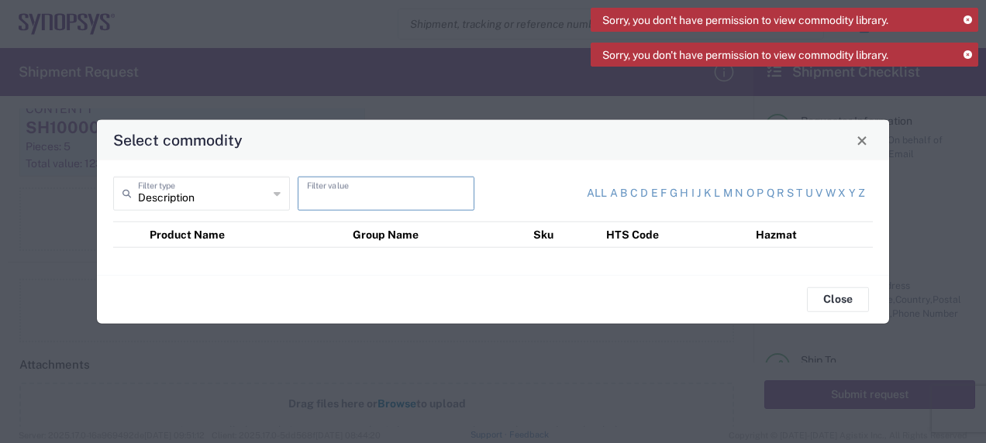
click at [329, 190] on input "text" at bounding box center [386, 192] width 158 height 27
click at [829, 305] on button "Close" at bounding box center [838, 299] width 62 height 25
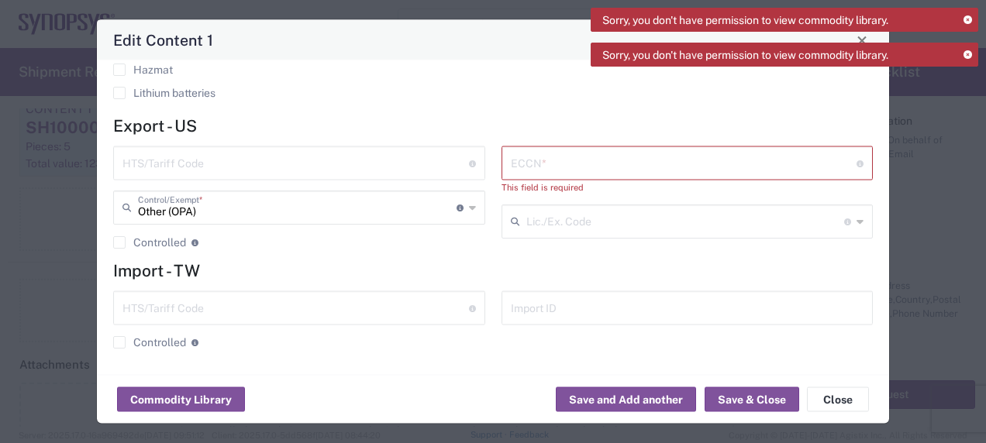
click at [965, 51] on icon at bounding box center [967, 55] width 9 height 9
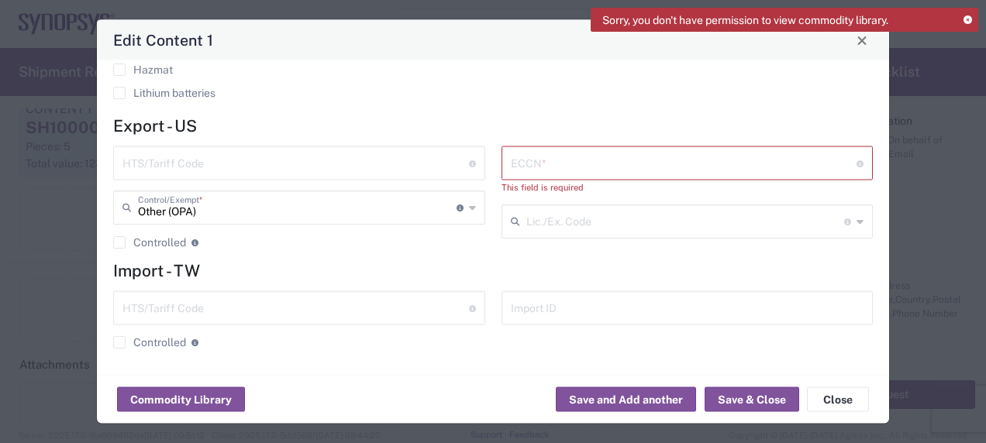
click at [968, 16] on icon at bounding box center [967, 20] width 9 height 9
